Goal: Task Accomplishment & Management: Manage account settings

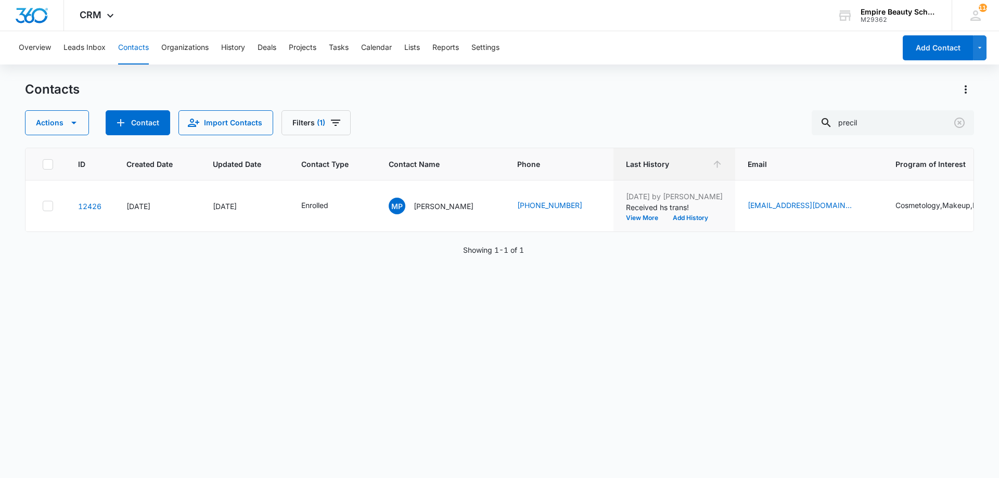
scroll to position [0, 135]
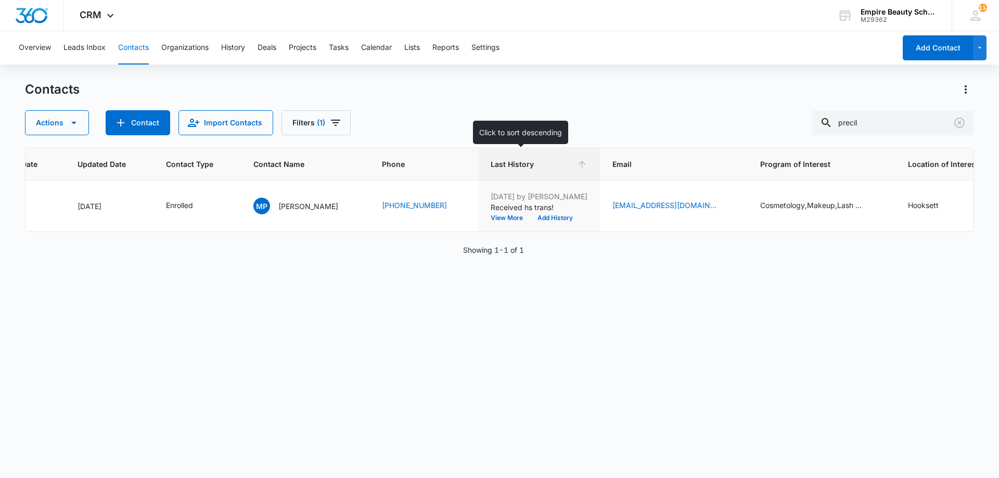
click at [516, 156] on th "Last History" at bounding box center [539, 164] width 122 height 32
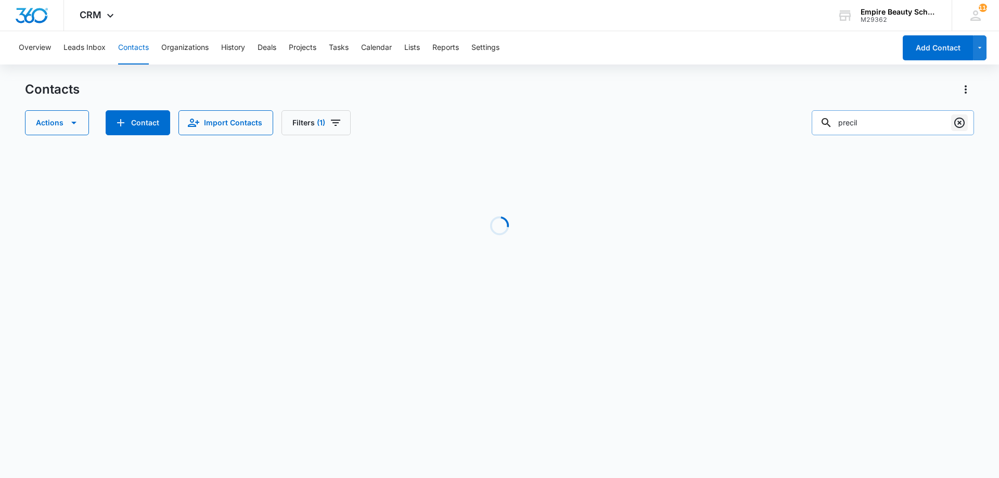
click at [963, 126] on icon "Clear" at bounding box center [959, 123] width 10 height 10
click at [677, 108] on div "Contacts Actions Contact Import Contacts Filters (1)" at bounding box center [499, 108] width 949 height 54
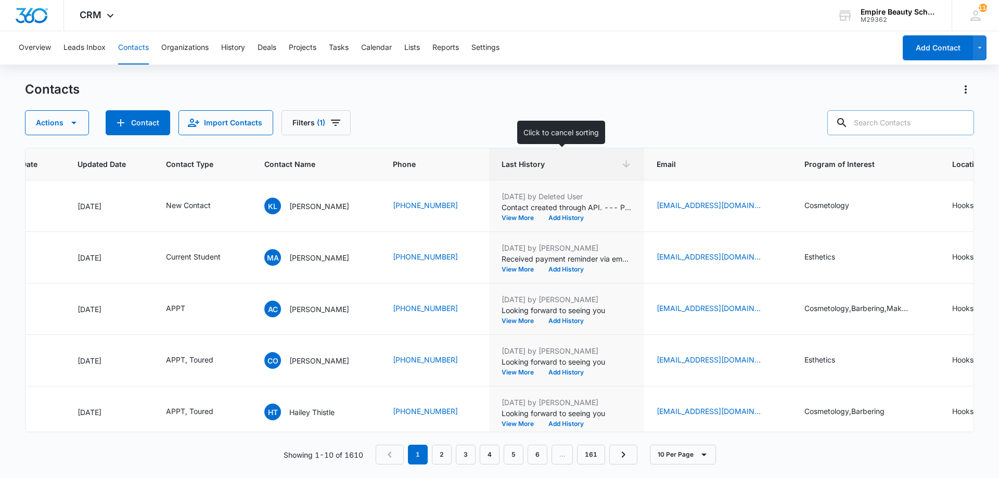
click at [577, 160] on span "Last History" at bounding box center [559, 164] width 115 height 11
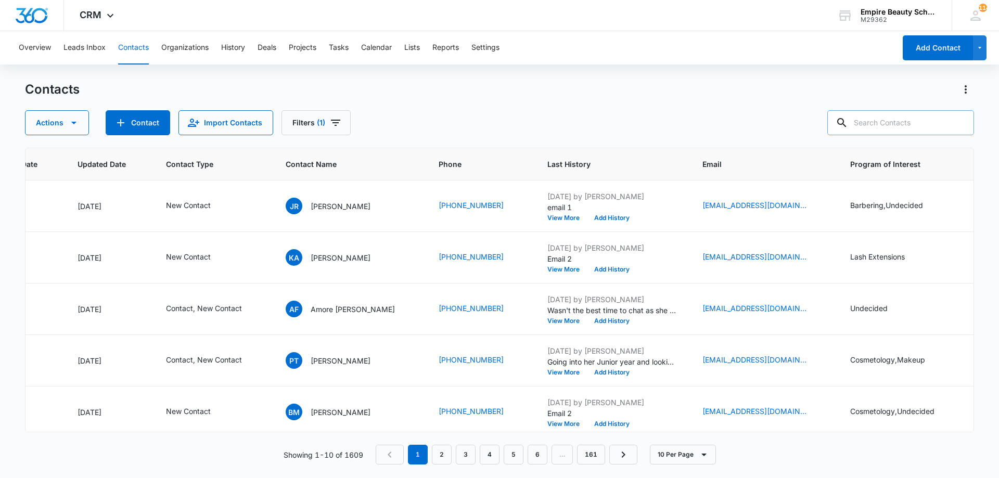
drag, startPoint x: 459, startPoint y: 125, endPoint x: 441, endPoint y: 112, distance: 22.3
click at [454, 123] on div "Actions Contact Import Contacts Filters (1)" at bounding box center [499, 122] width 949 height 25
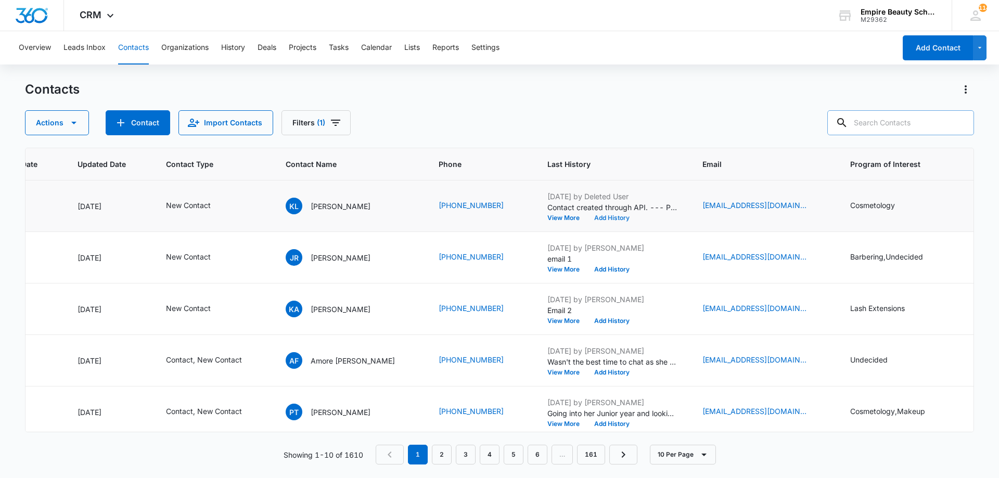
click at [587, 219] on button "Add History" at bounding box center [612, 218] width 50 height 6
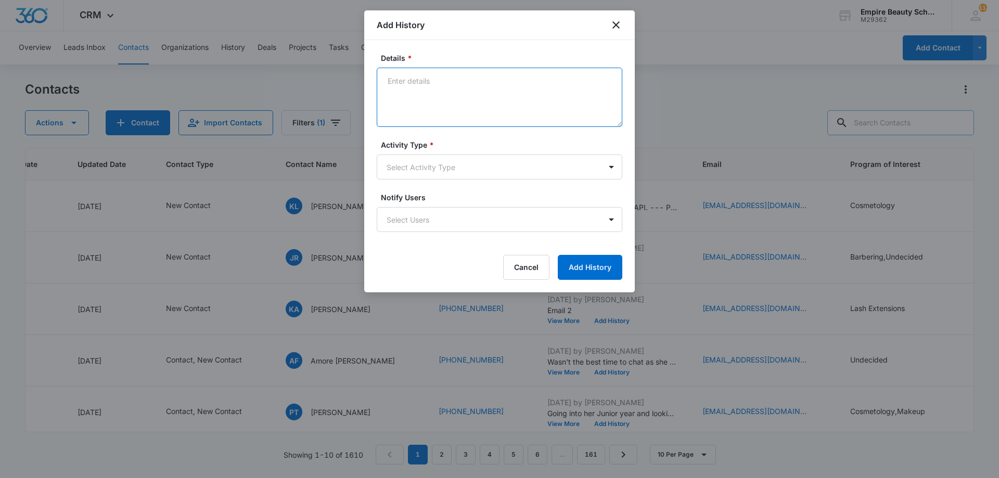
click at [438, 91] on textarea "Details *" at bounding box center [500, 97] width 246 height 59
type textarea "VM 1"
drag, startPoint x: 456, startPoint y: 156, endPoint x: 454, endPoint y: 161, distance: 5.8
click at [454, 161] on div "Activity Type * Select Activity Type" at bounding box center [500, 159] width 246 height 40
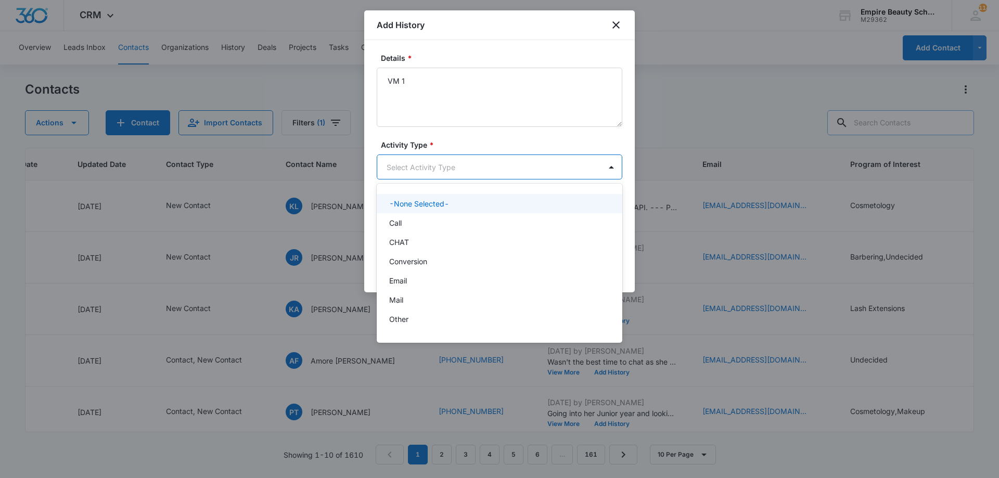
click at [452, 164] on body "CRM Apps Forms CRM Email Shop Payments POS Files Brand Settings Empire Beauty S…" at bounding box center [499, 239] width 999 height 478
click at [419, 229] on div "Call" at bounding box center [500, 222] width 246 height 19
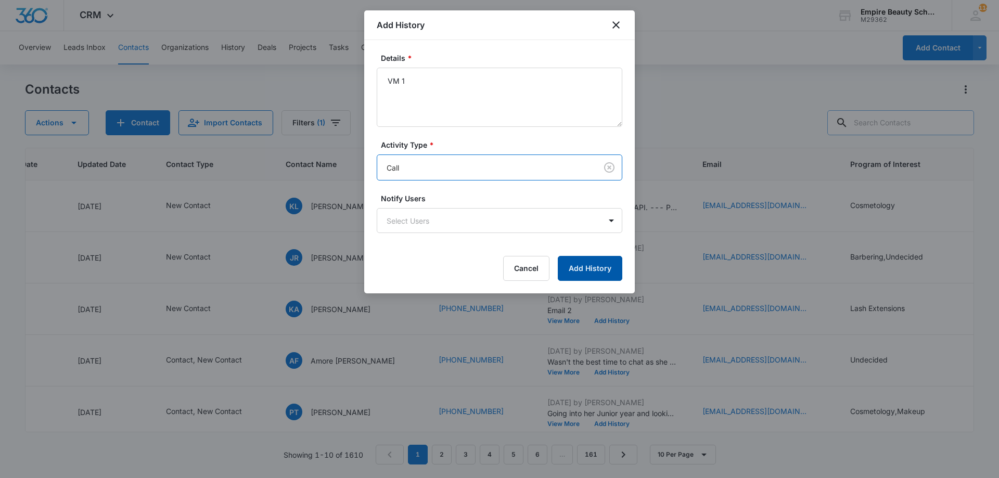
drag, startPoint x: 586, startPoint y: 272, endPoint x: 626, endPoint y: 268, distance: 40.7
click at [589, 273] on button "Add History" at bounding box center [590, 268] width 65 height 25
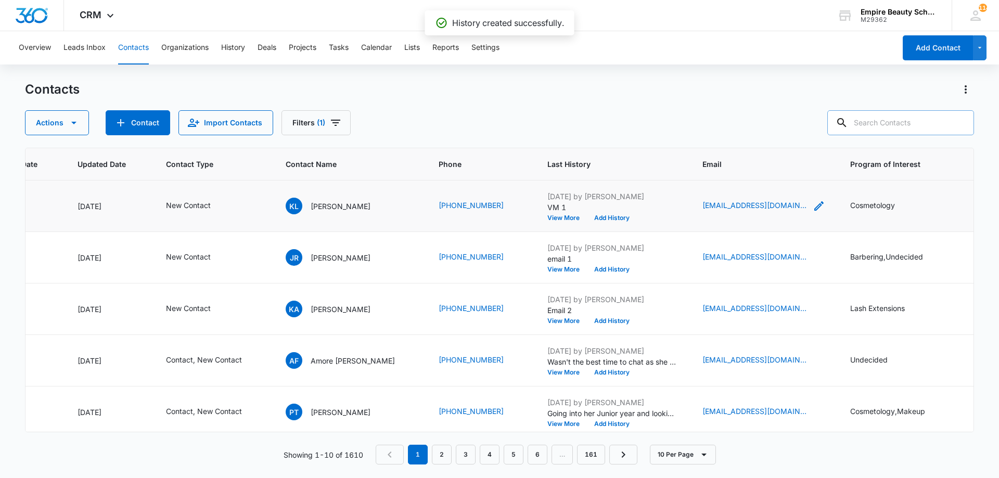
click at [813, 203] on icon "Email - klafleur1998@icloud.com - Select to Edit Field" at bounding box center [819, 206] width 12 height 12
click at [721, 137] on input "[EMAIL_ADDRESS][DOMAIN_NAME]" at bounding box center [728, 139] width 131 height 25
click at [726, 176] on button "Cancel" at bounding box center [736, 172] width 36 height 20
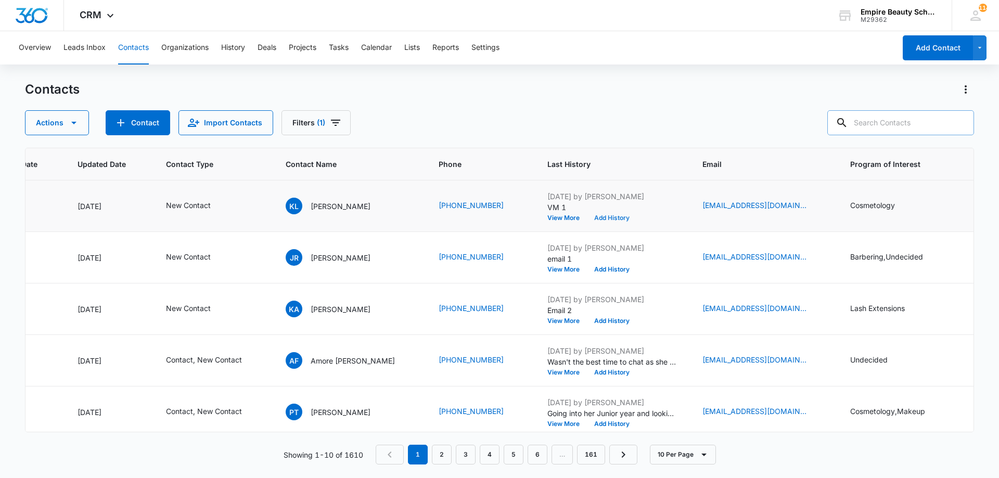
click at [587, 216] on button "Add History" at bounding box center [612, 218] width 50 height 6
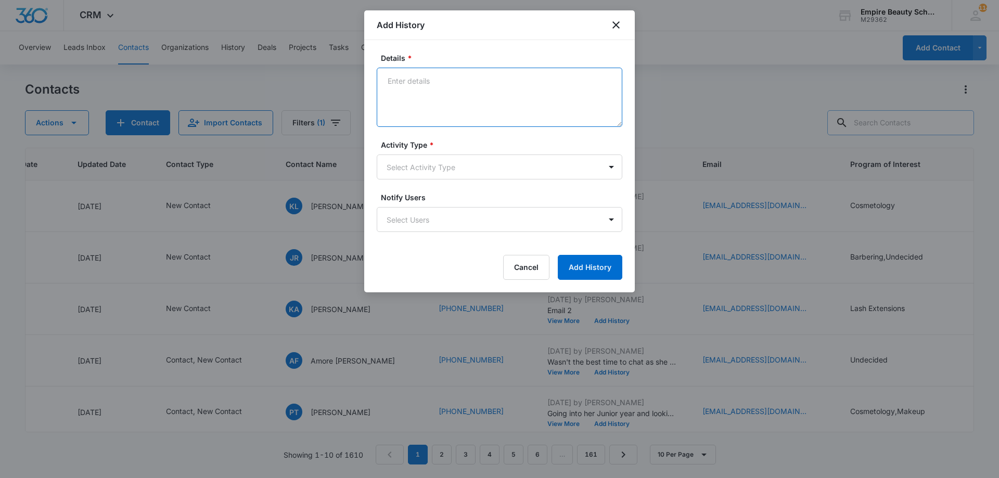
click at [415, 93] on textarea "Details *" at bounding box center [500, 97] width 246 height 59
type textarea "Text 1"
click at [406, 157] on body "CRM Apps Forms CRM Email Shop Payments POS Files Brand Settings Empire Beauty S…" at bounding box center [499, 239] width 999 height 478
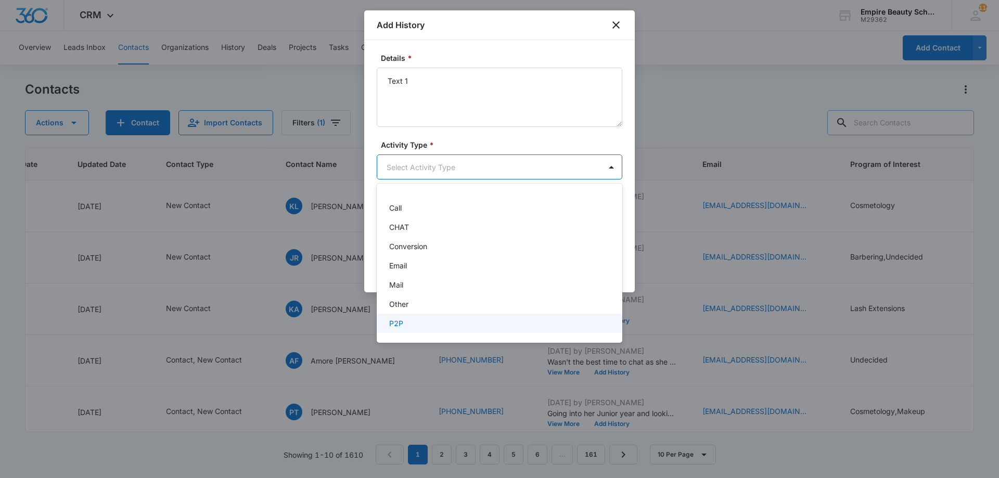
scroll to position [54, 0]
click at [403, 318] on p "Text" at bounding box center [396, 322] width 15 height 11
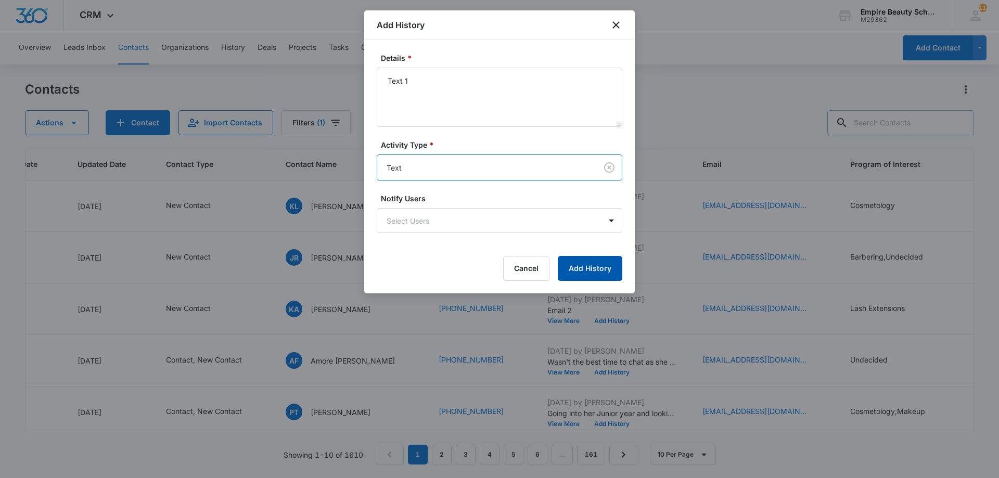
click at [586, 273] on button "Add History" at bounding box center [590, 268] width 65 height 25
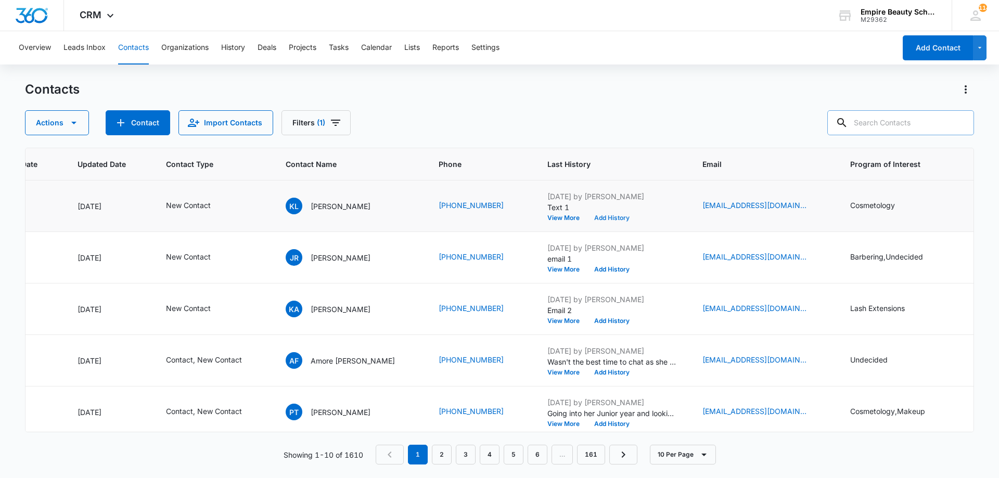
click at [589, 220] on button "Add History" at bounding box center [612, 218] width 50 height 6
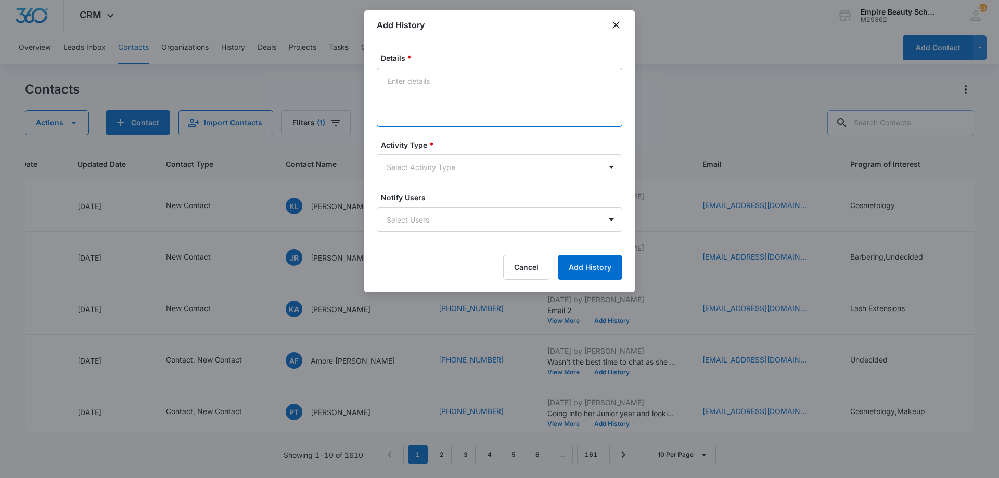
drag, startPoint x: 491, startPoint y: 88, endPoint x: 487, endPoint y: 66, distance: 23.2
click at [490, 79] on textarea "Details *" at bounding box center [500, 97] width 246 height 59
type textarea "Email 1"
click at [455, 171] on body "CRM Apps Forms CRM Email Shop Payments POS Files Brand Settings Empire Beauty S…" at bounding box center [499, 239] width 999 height 478
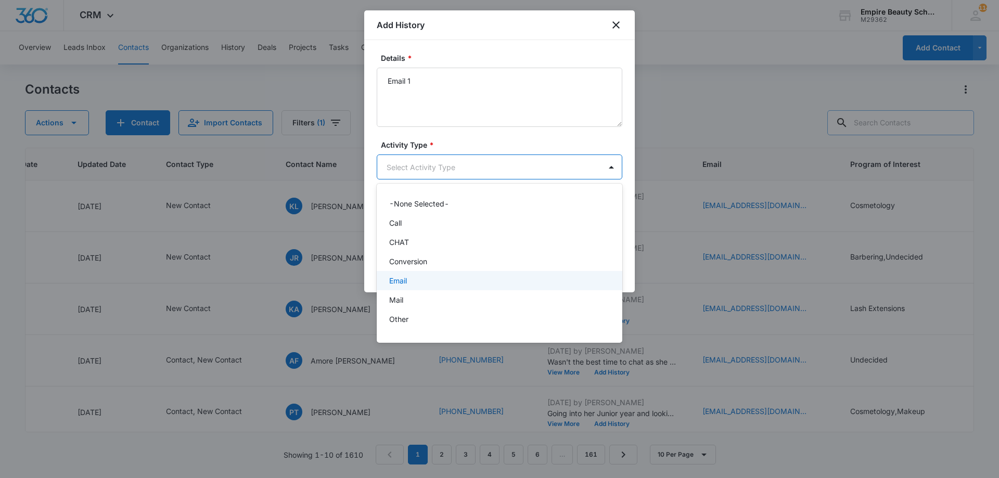
click at [434, 284] on div "Email" at bounding box center [498, 280] width 219 height 11
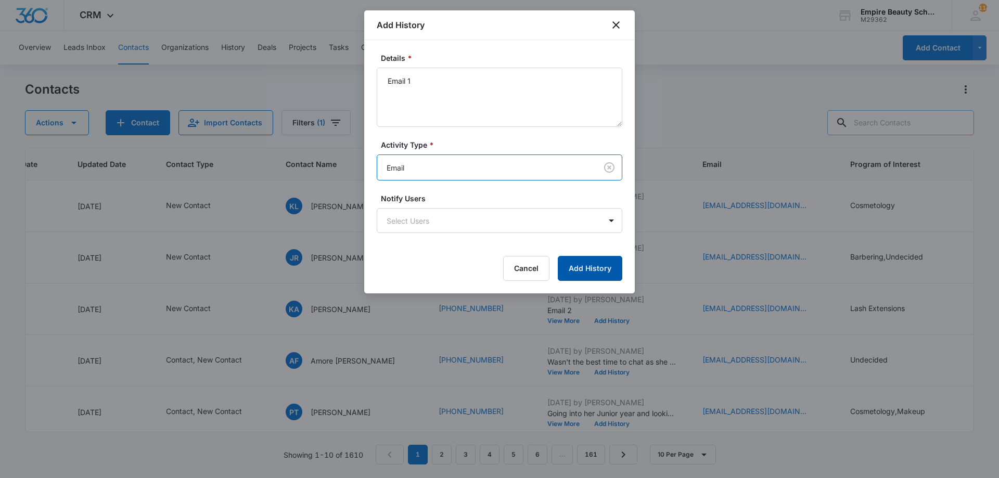
click at [579, 269] on button "Add History" at bounding box center [590, 268] width 65 height 25
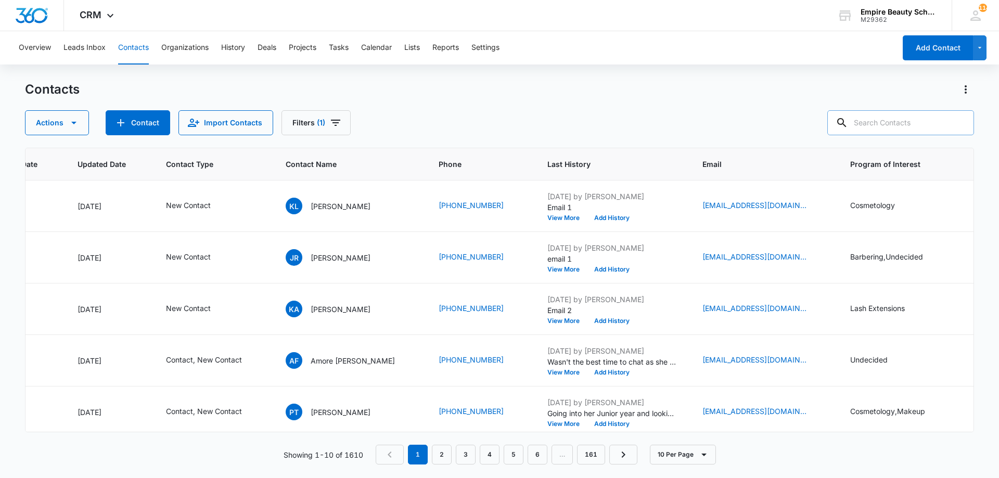
click at [910, 133] on input "text" at bounding box center [900, 122] width 147 height 25
type input "[PERSON_NAME]"
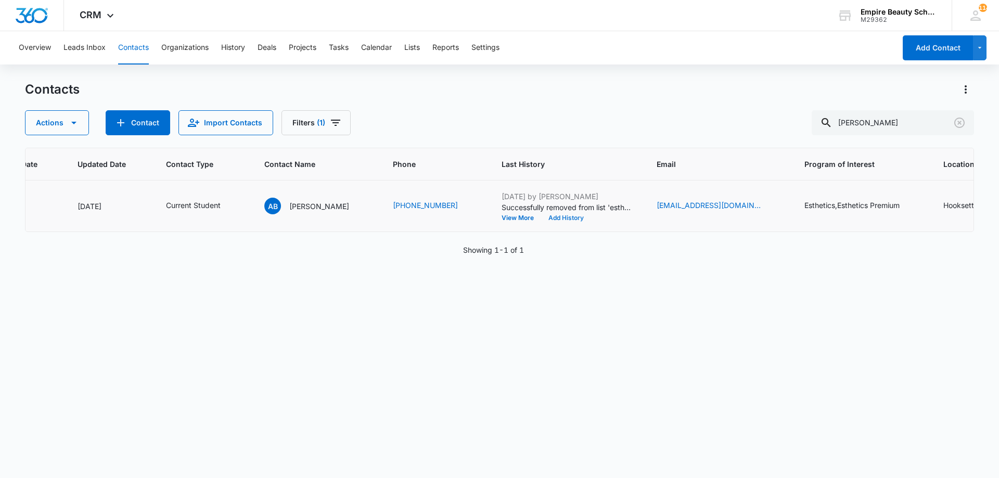
click at [550, 220] on button "Add History" at bounding box center [566, 218] width 50 height 6
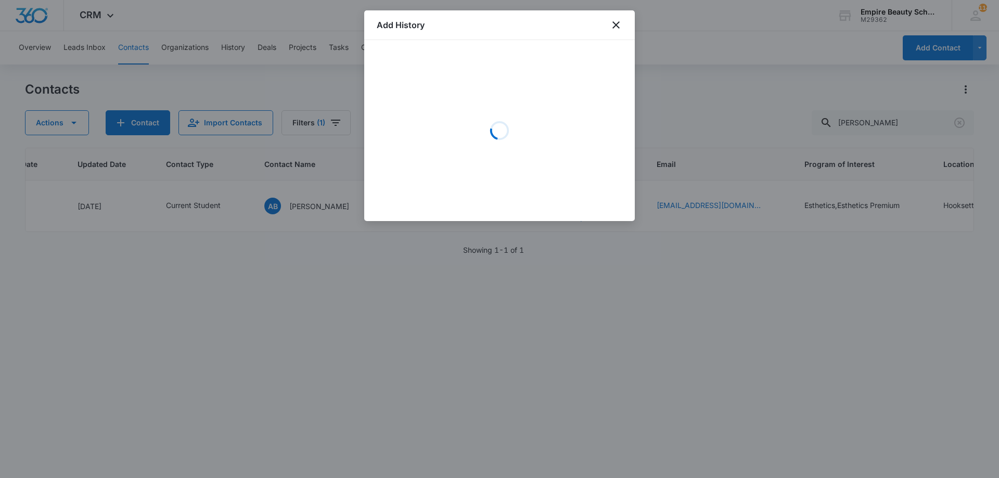
click at [449, 94] on div "Loading" at bounding box center [500, 131] width 246 height 156
click at [444, 97] on div "Loading" at bounding box center [500, 131] width 246 height 156
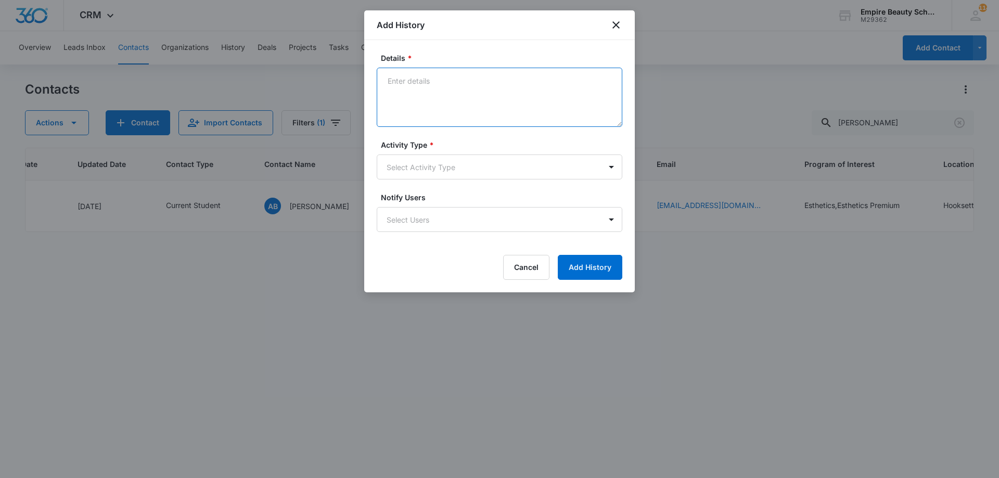
click at [430, 105] on textarea "Details *" at bounding box center [500, 97] width 246 height 59
click at [561, 98] on textarea "Lash plan per BB - Kit due on 1st day of school then weekly payments for tuitio…" at bounding box center [500, 97] width 246 height 59
drag, startPoint x: 564, startPoint y: 93, endPoint x: 453, endPoint y: 96, distance: 111.9
click at [453, 96] on textarea "Lash plan per BB - Kit due on 1st day of school then weekly payments for tuitio…" at bounding box center [500, 97] width 246 height 59
click at [541, 100] on textarea "Lash plan per BB - Kit due on 1st day of school then weekly payments for tuitio…" at bounding box center [500, 97] width 246 height 59
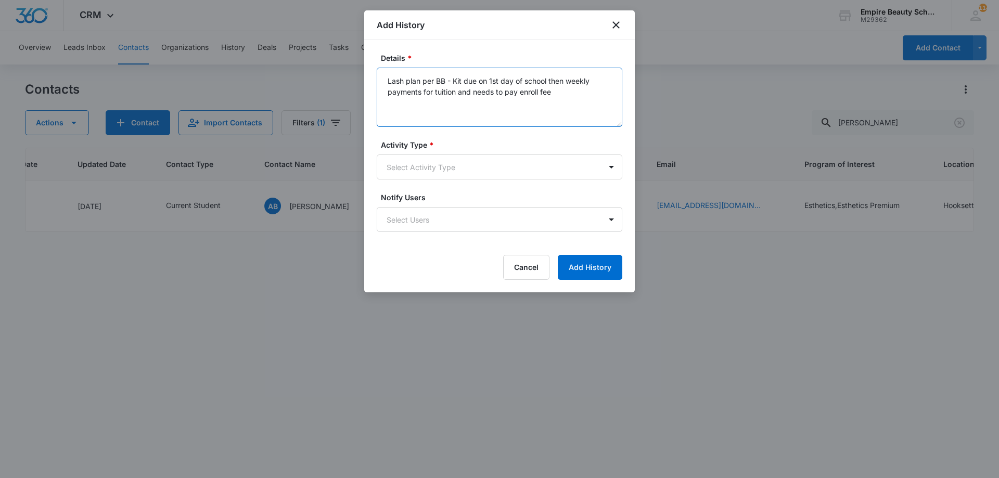
drag, startPoint x: 538, startPoint y: 92, endPoint x: 458, endPoint y: 96, distance: 80.7
click at [458, 100] on textarea "Lash plan per BB - Kit due on 1st day of school then weekly payments for tuitio…" at bounding box center [500, 97] width 246 height 59
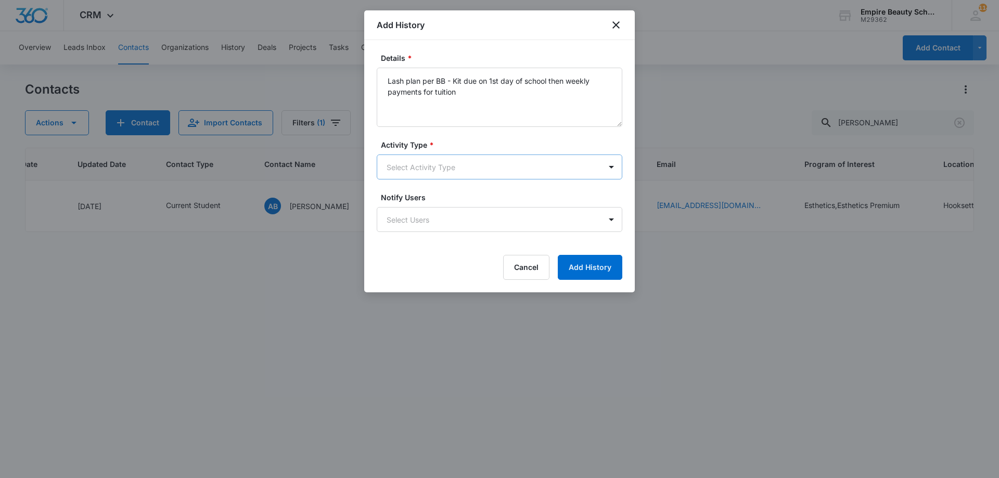
click at [438, 165] on body "CRM Apps Forms CRM Email Shop Payments POS Files Brand Settings Empire Beauty S…" at bounding box center [499, 239] width 999 height 478
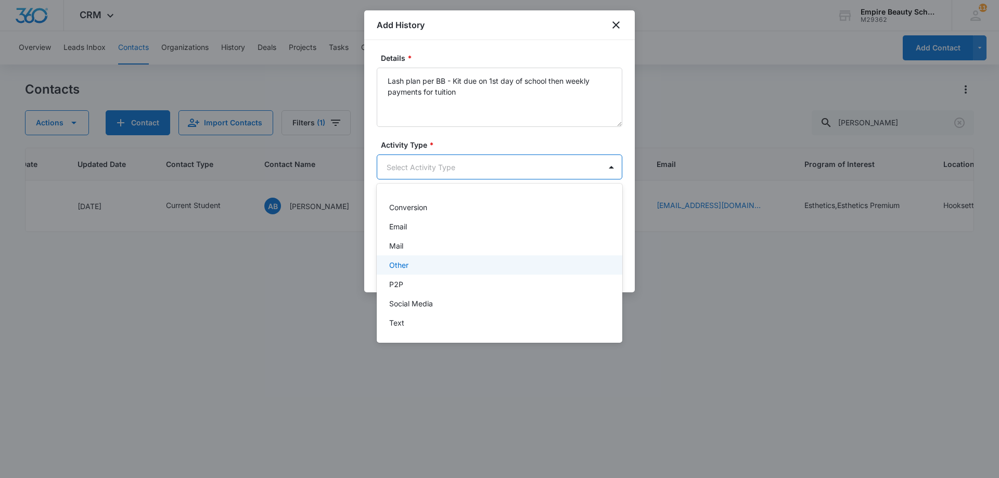
click at [422, 265] on div "Other" at bounding box center [498, 265] width 219 height 11
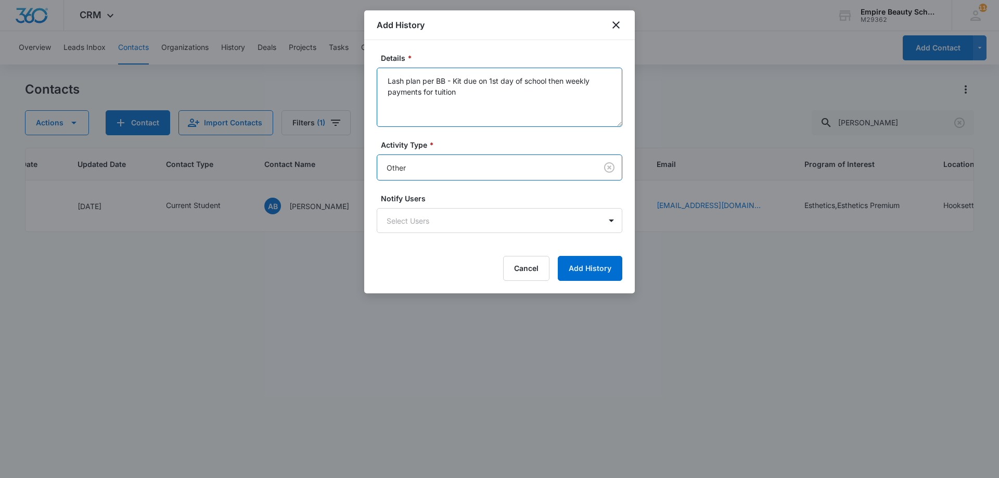
click at [478, 91] on textarea "Lash plan per BB - Kit due on 1st day of school then weekly payments for tuition" at bounding box center [500, 97] width 246 height 59
type textarea "Lash plan per BB - Kit due on 1st day of school then weekly payments for tuitio…"
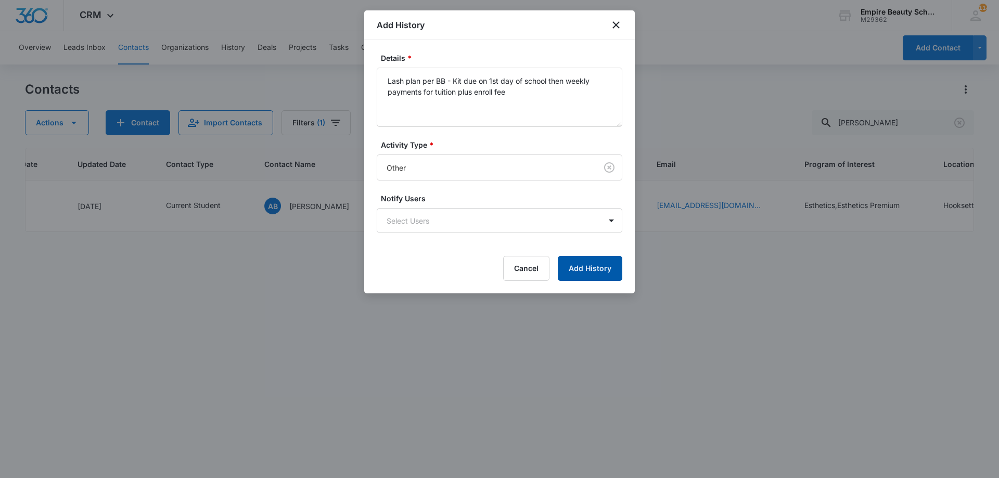
drag, startPoint x: 587, startPoint y: 261, endPoint x: 587, endPoint y: 267, distance: 6.8
click at [587, 267] on button "Add History" at bounding box center [590, 268] width 65 height 25
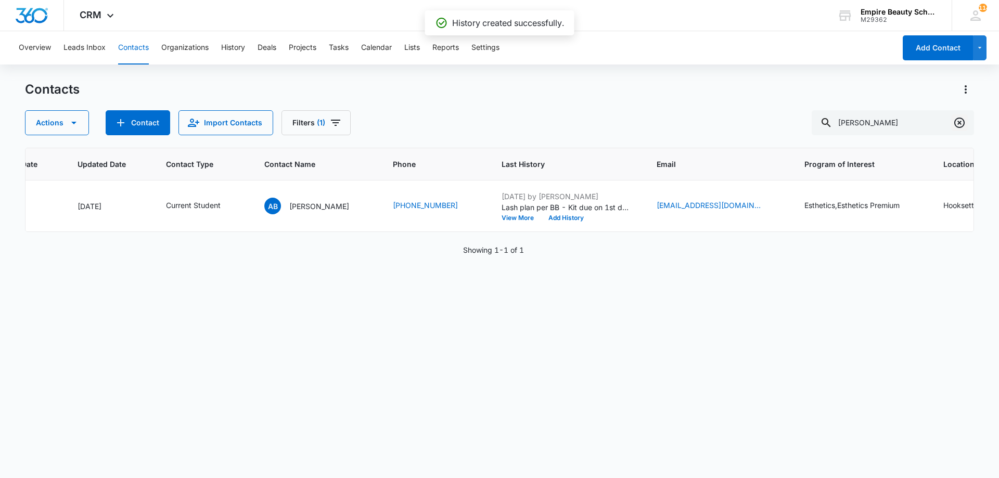
click at [957, 125] on icon "Clear" at bounding box center [959, 123] width 12 height 12
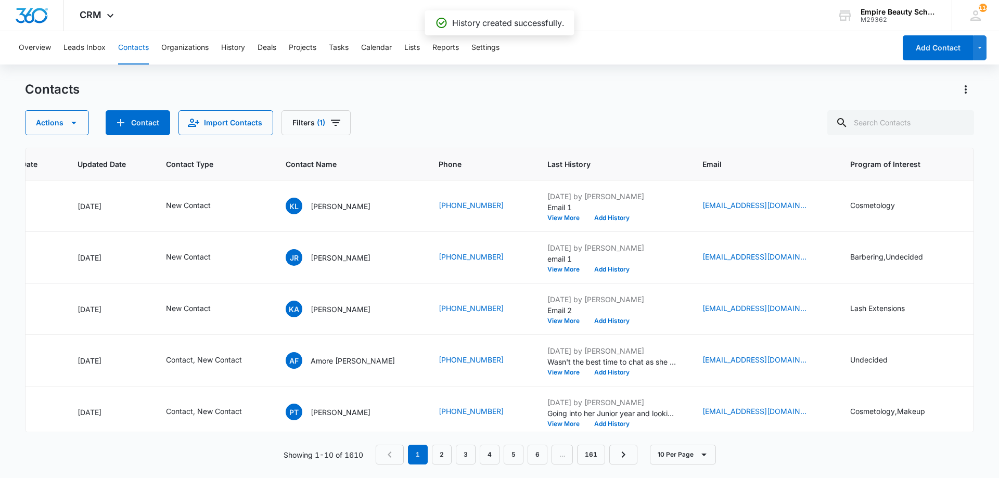
click at [600, 100] on div "Contacts Actions Contact Import Contacts Filters (1)" at bounding box center [499, 108] width 949 height 54
click at [567, 165] on span "Last History" at bounding box center [604, 164] width 115 height 11
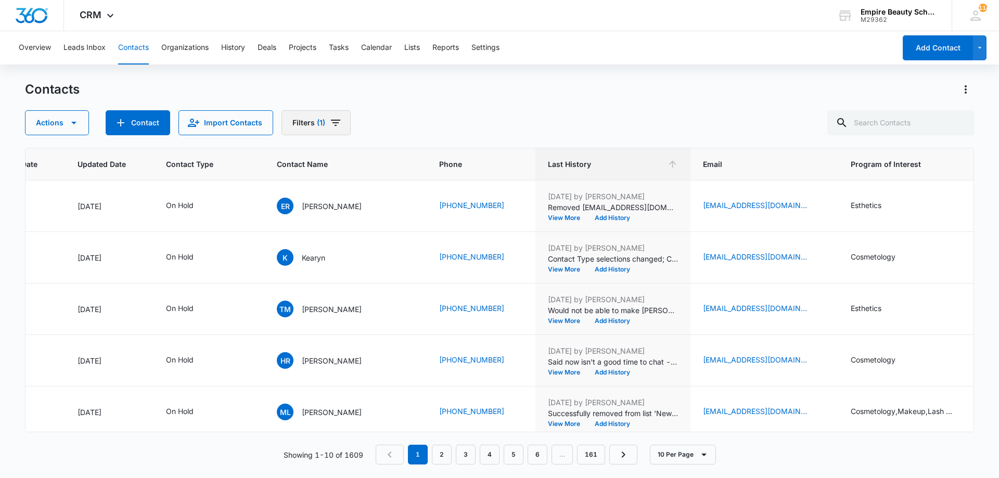
click at [329, 123] on icon "Filters" at bounding box center [335, 123] width 12 height 12
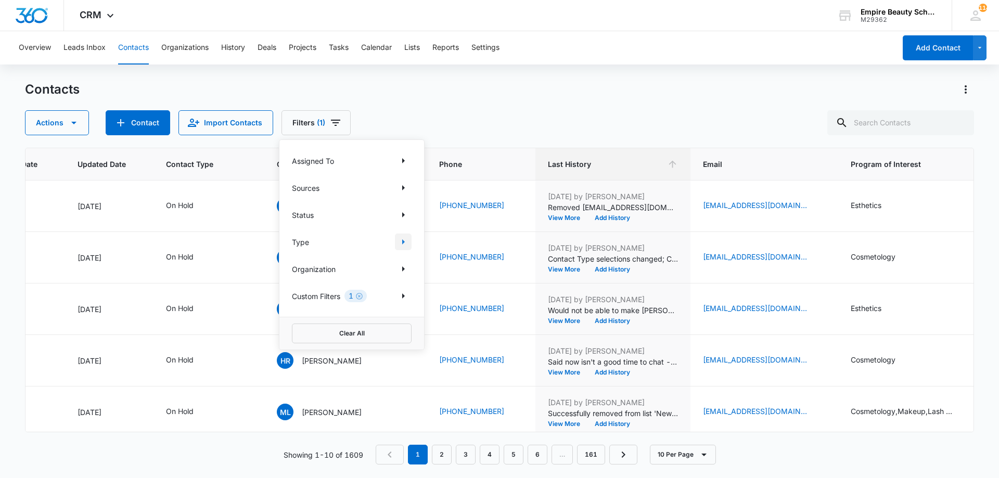
click at [402, 242] on icon "Show Type filters" at bounding box center [403, 242] width 12 height 12
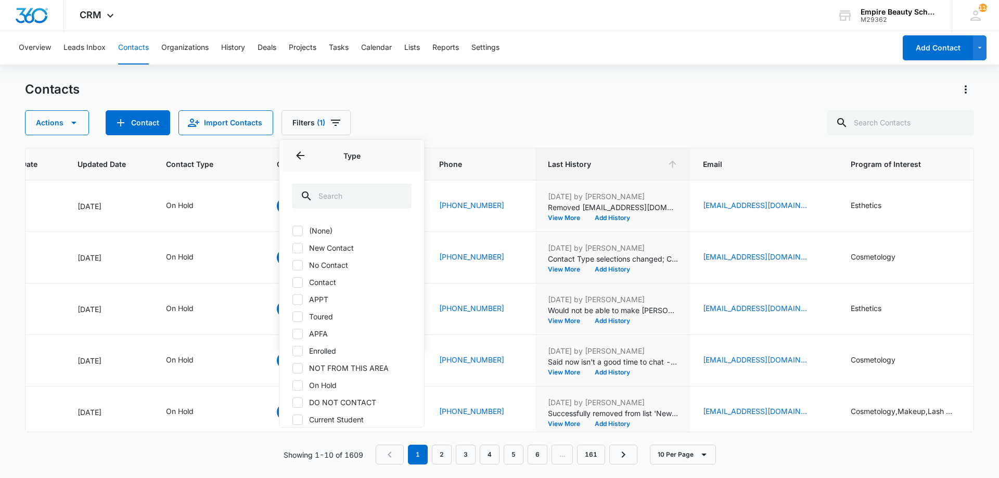
click at [313, 281] on label "Contact" at bounding box center [352, 282] width 120 height 11
click at [292, 282] on input "Contact" at bounding box center [292, 282] width 1 height 1
checkbox input "true"
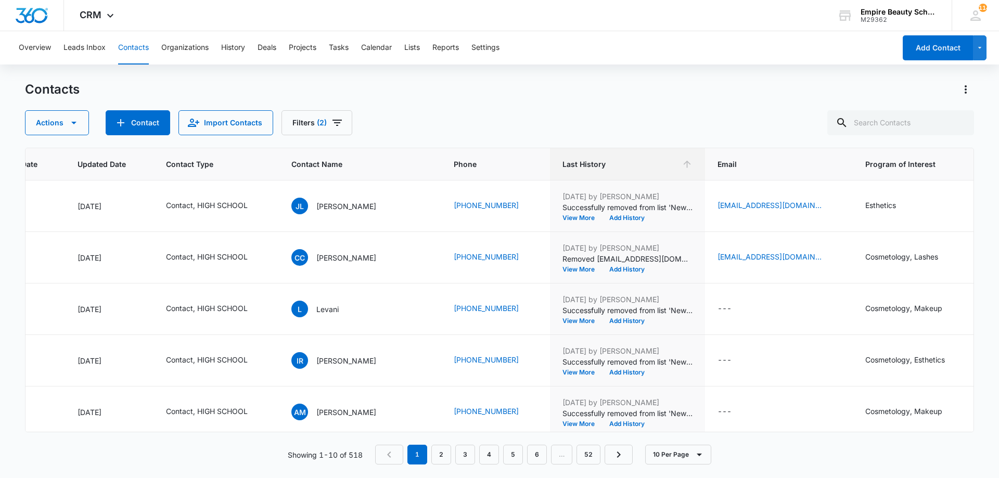
click at [513, 111] on div "Actions Contact Import Contacts Filters (2)" at bounding box center [499, 122] width 949 height 25
click at [522, 458] on link "5" at bounding box center [513, 455] width 20 height 20
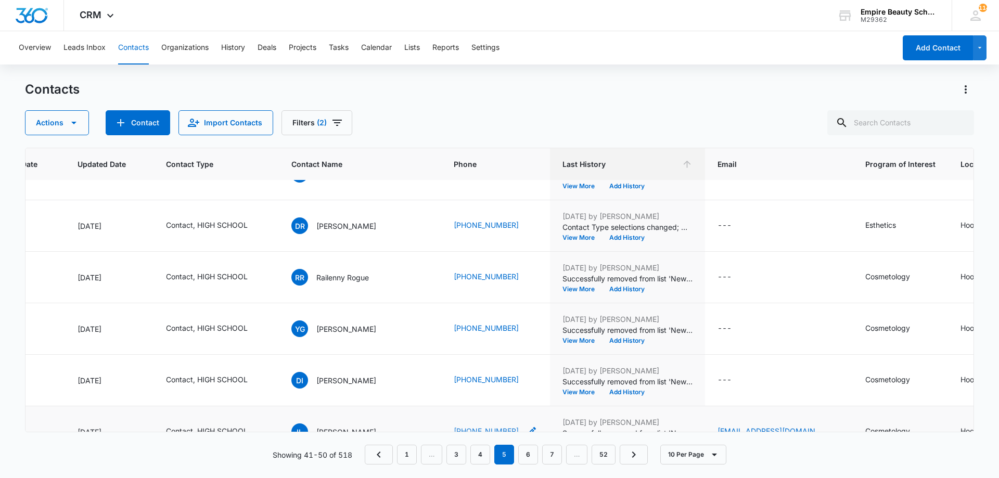
scroll to position [271, 135]
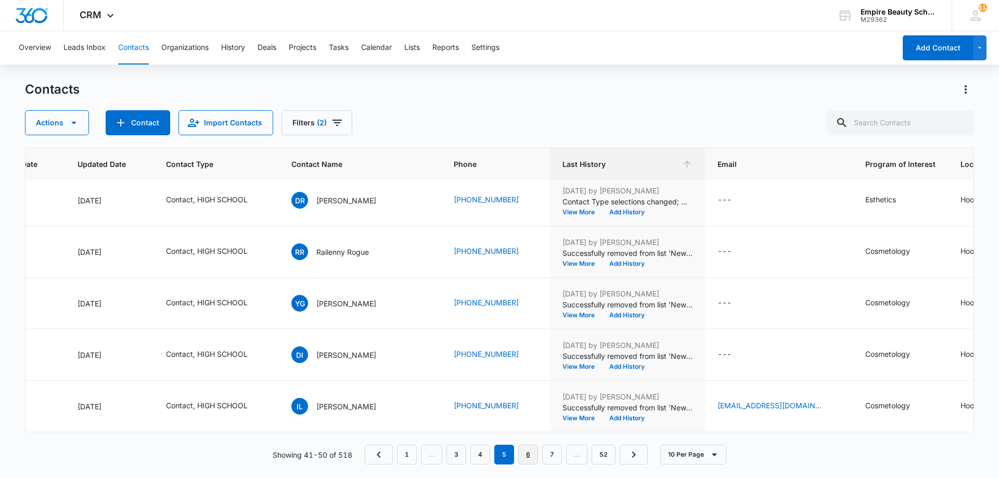
click at [535, 453] on link "6" at bounding box center [528, 455] width 20 height 20
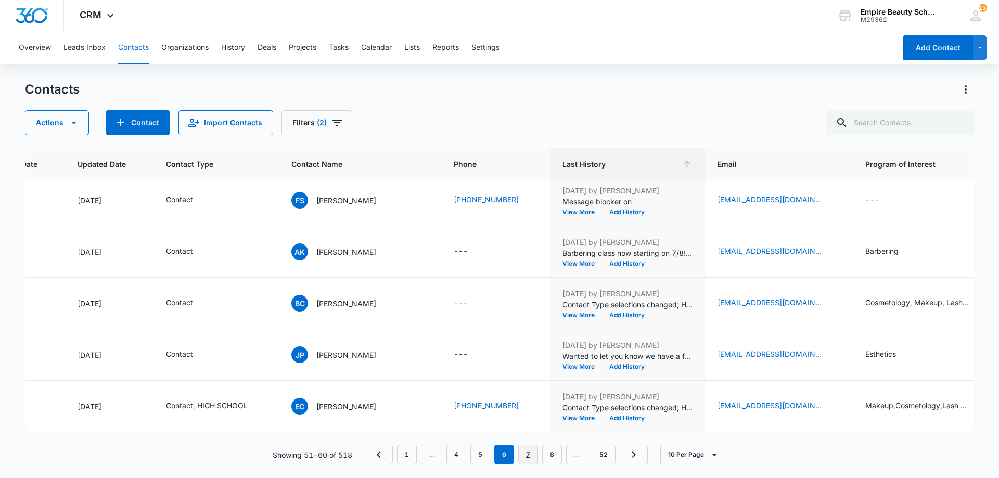
click at [530, 453] on link "7" at bounding box center [528, 455] width 20 height 20
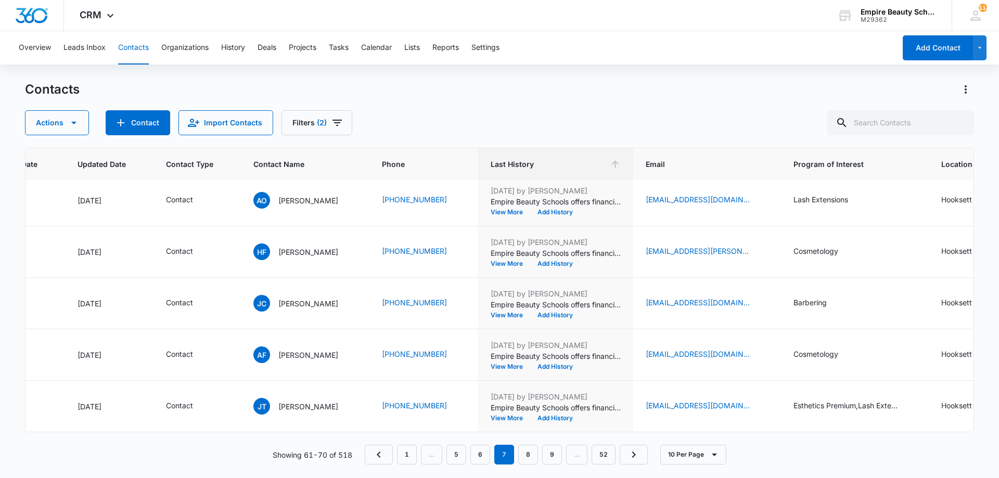
scroll to position [0, 135]
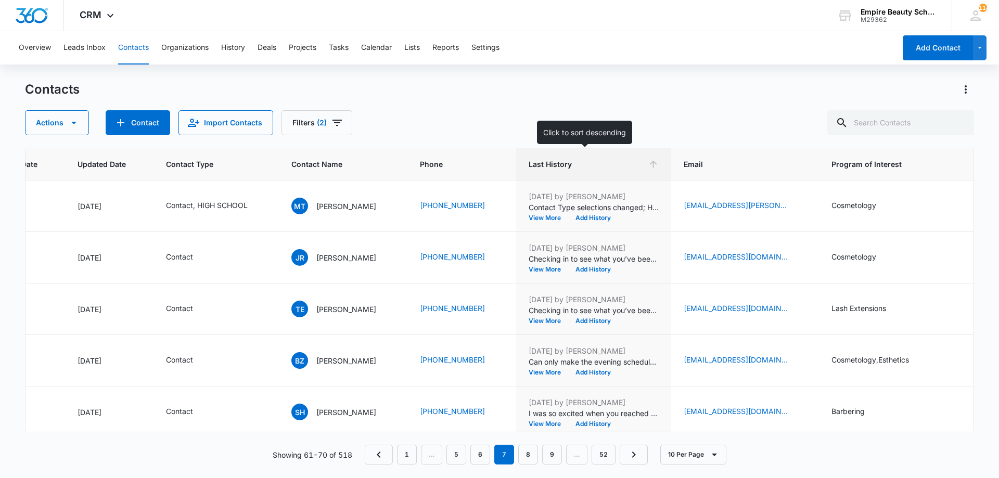
click at [644, 158] on th "Last History" at bounding box center [593, 164] width 155 height 32
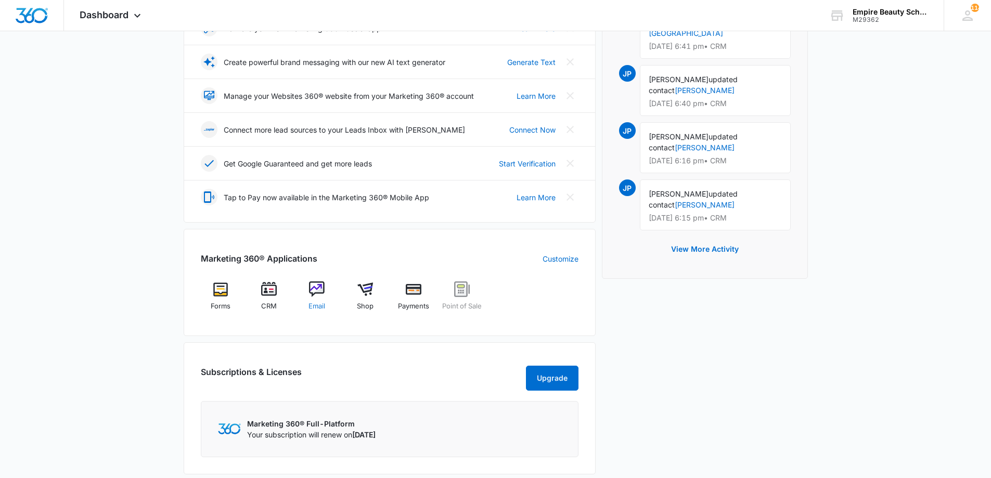
scroll to position [207, 0]
click at [279, 303] on div "CRM" at bounding box center [269, 299] width 40 height 37
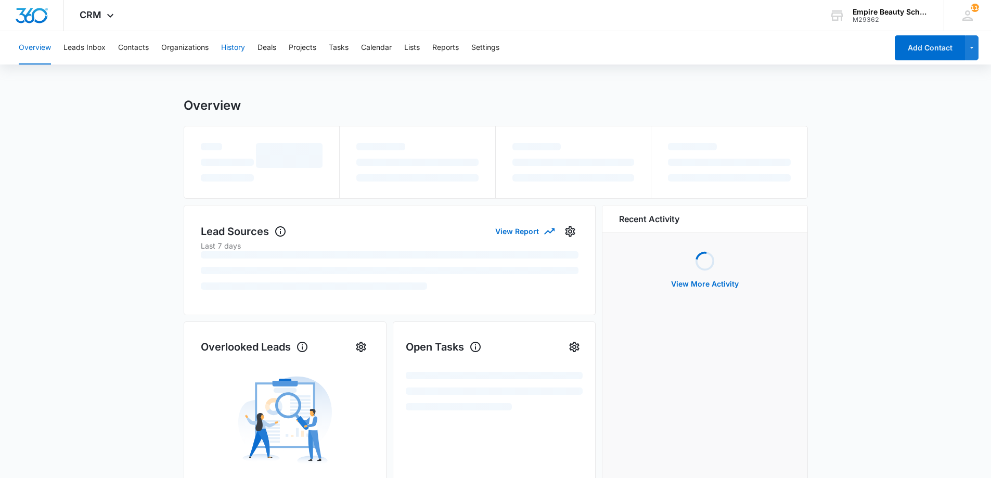
click at [242, 47] on button "History" at bounding box center [233, 47] width 24 height 33
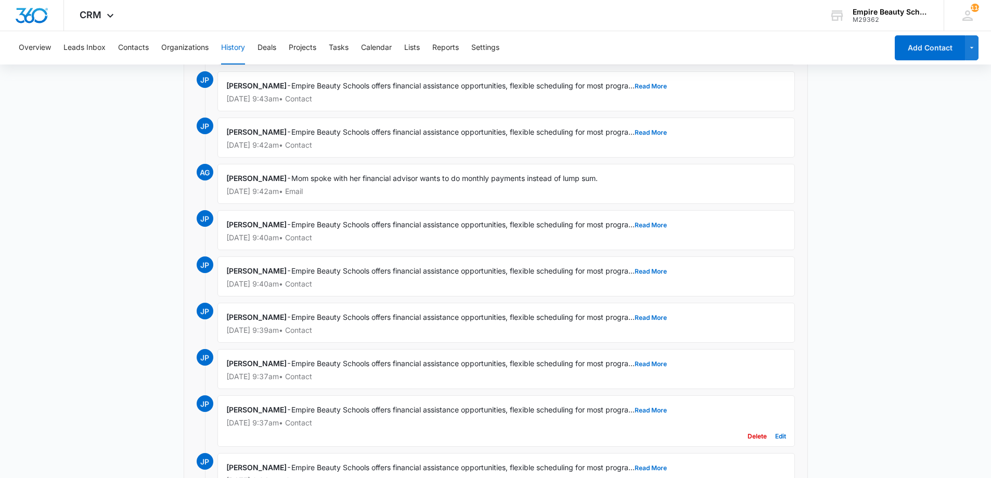
scroll to position [807, 0]
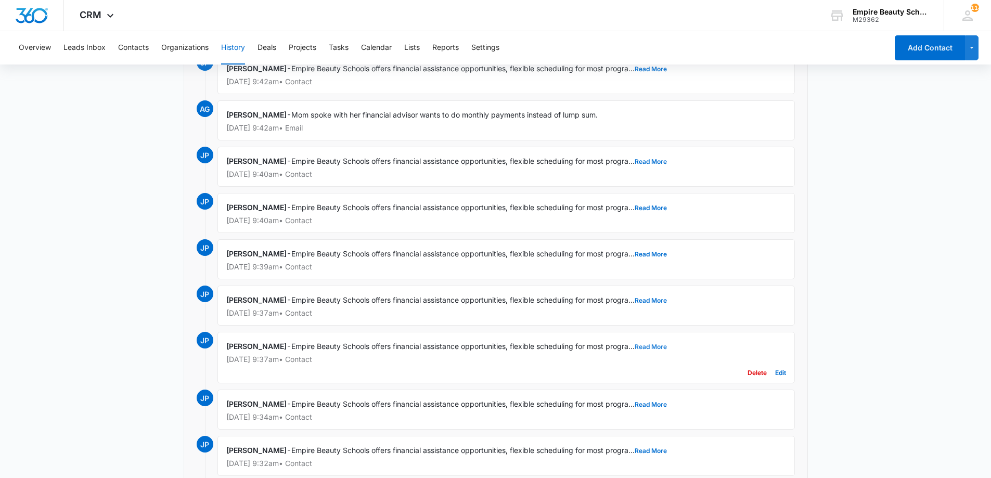
click at [664, 348] on button "Read More" at bounding box center [651, 347] width 32 height 6
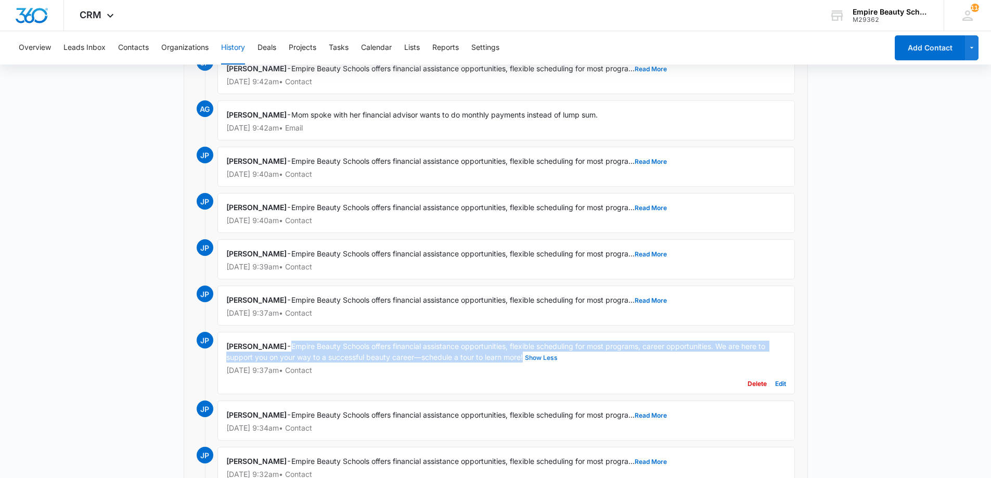
drag, startPoint x: 294, startPoint y: 346, endPoint x: 524, endPoint y: 358, distance: 230.3
click at [524, 358] on div "Jess Peltonovich - Empire Beauty Schools offers financial assistance opportunit…" at bounding box center [505, 363] width 577 height 62
copy span "Empire Beauty Schools offers financial assistance opportunities, flexible sched…"
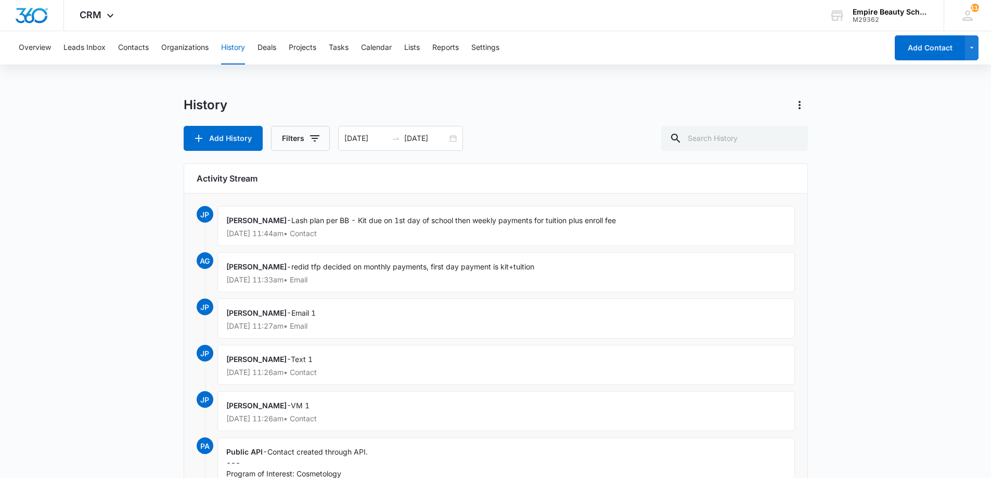
scroll to position [0, 0]
